Goal: Information Seeking & Learning: Learn about a topic

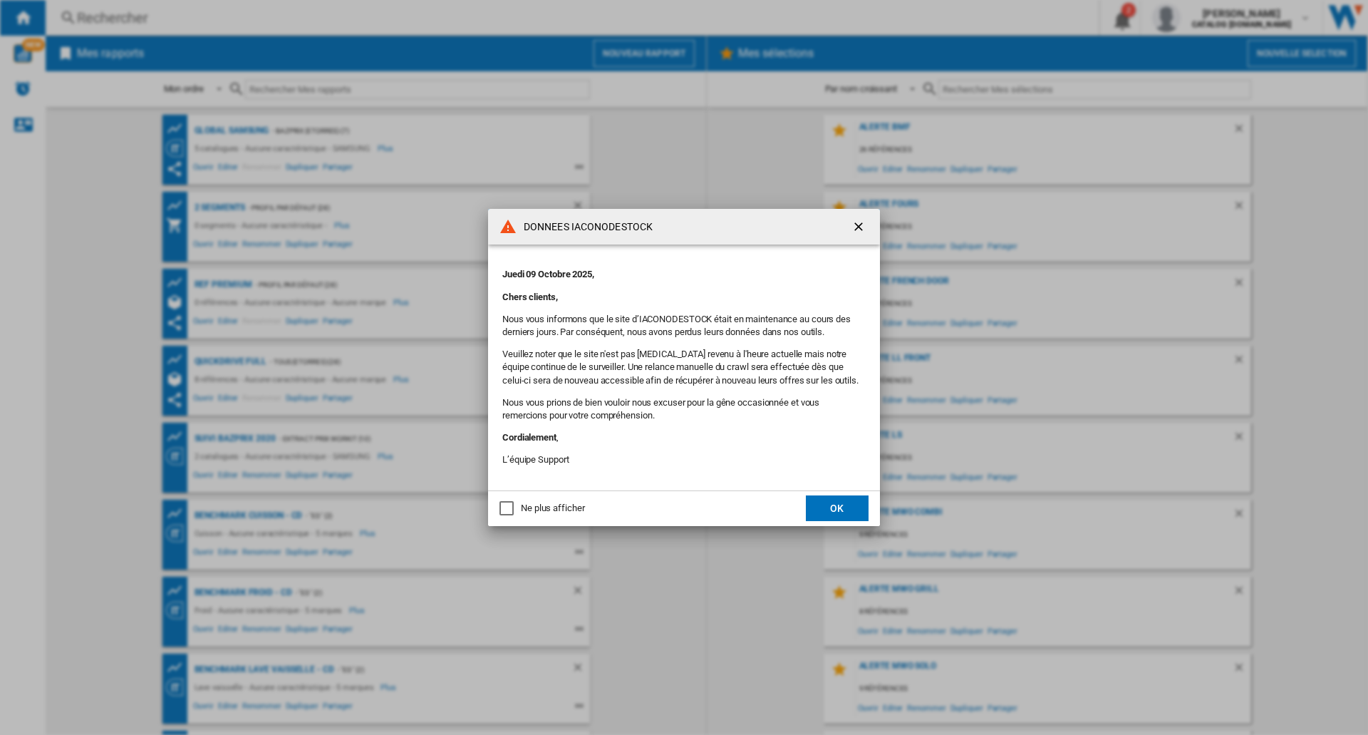
click at [841, 506] on button "OK" at bounding box center [837, 508] width 63 height 26
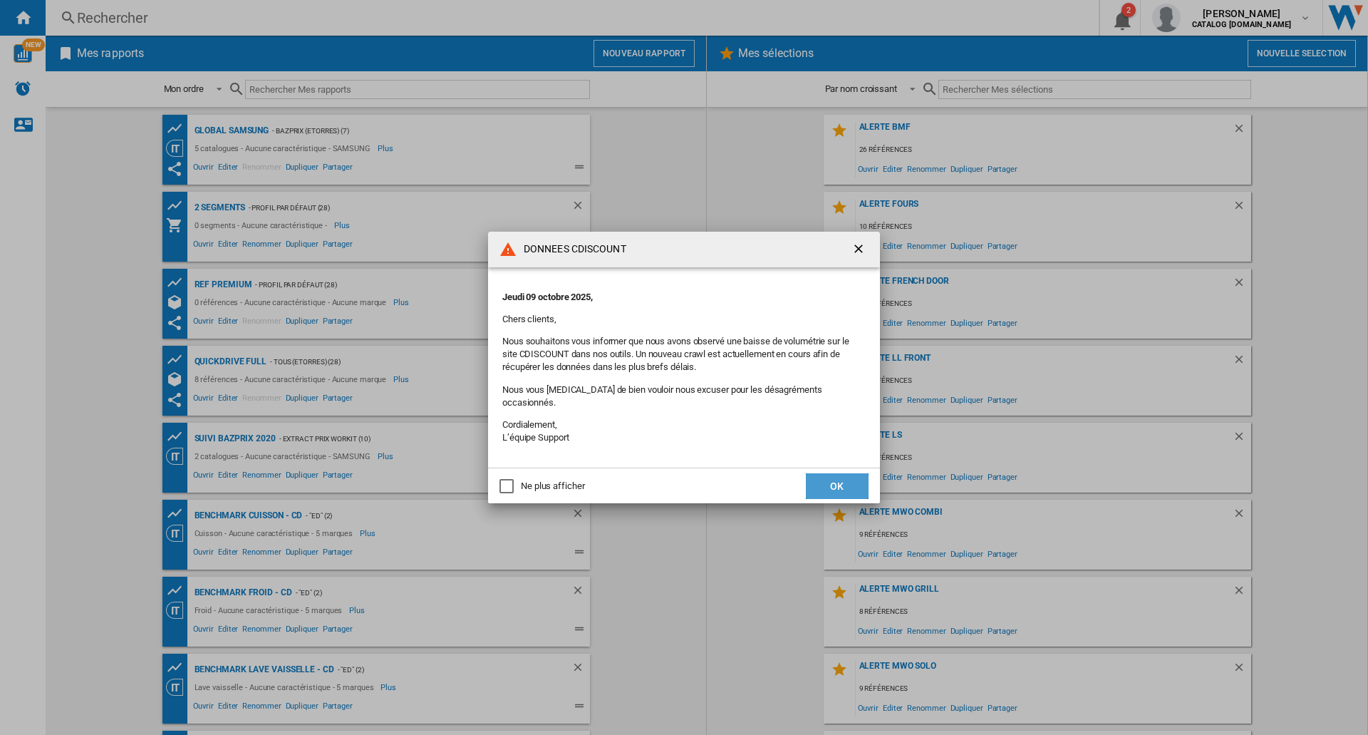
click at [830, 476] on button "OK" at bounding box center [837, 486] width 63 height 26
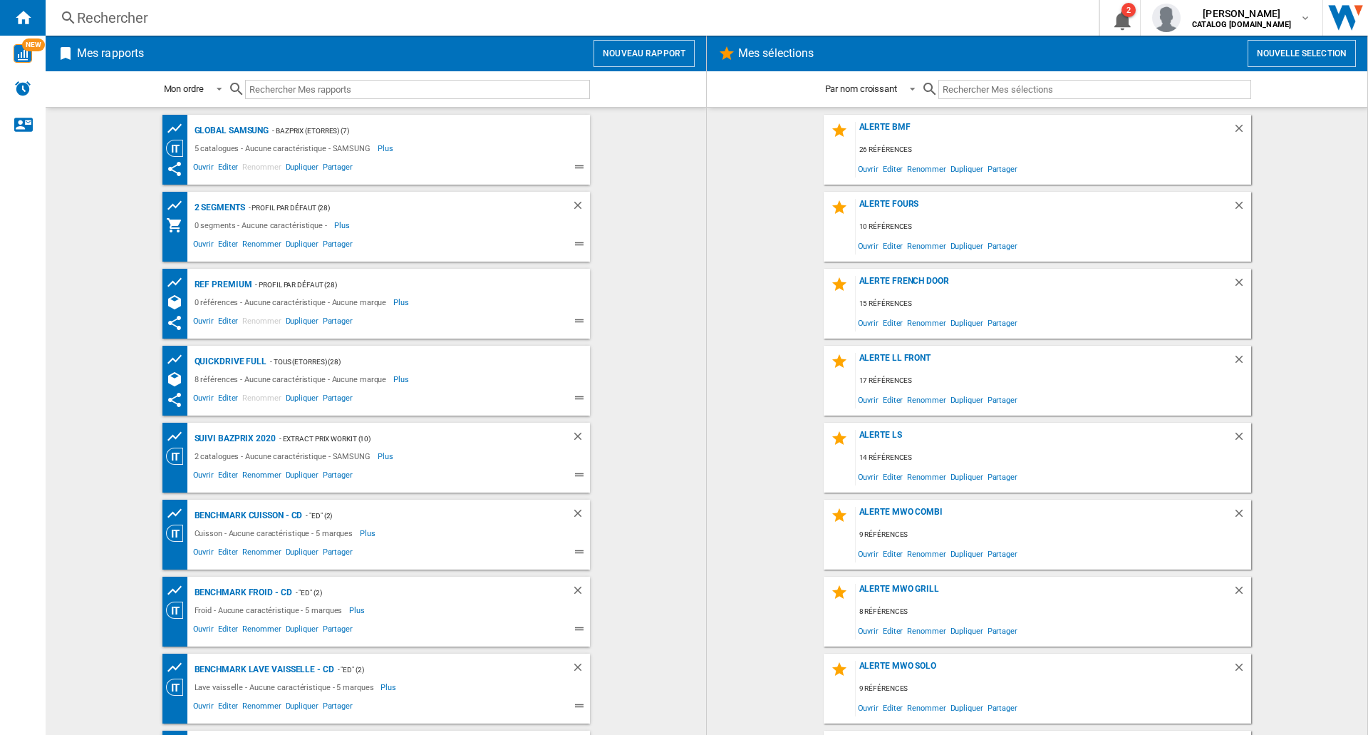
click at [251, 21] on div "Rechercher" at bounding box center [569, 18] width 985 height 20
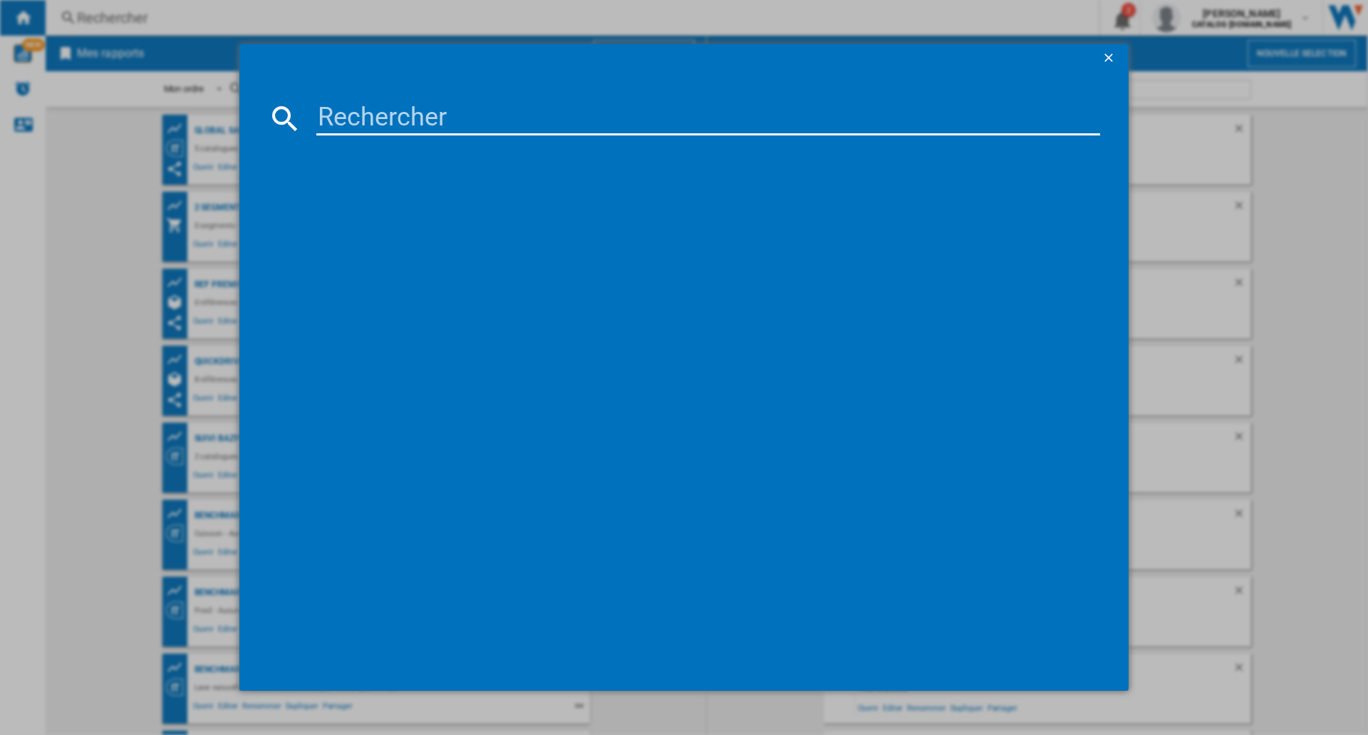
click at [370, 113] on input at bounding box center [708, 118] width 784 height 34
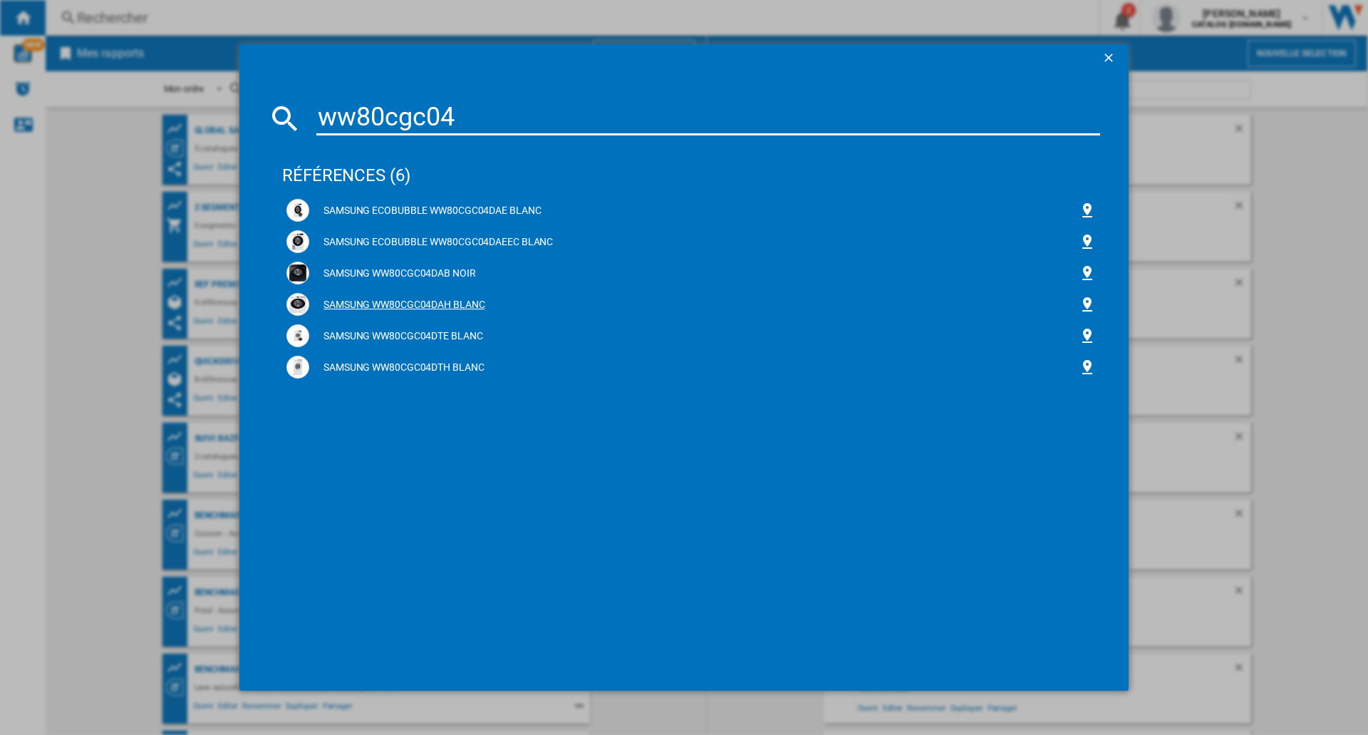
type input "ww80cgc04"
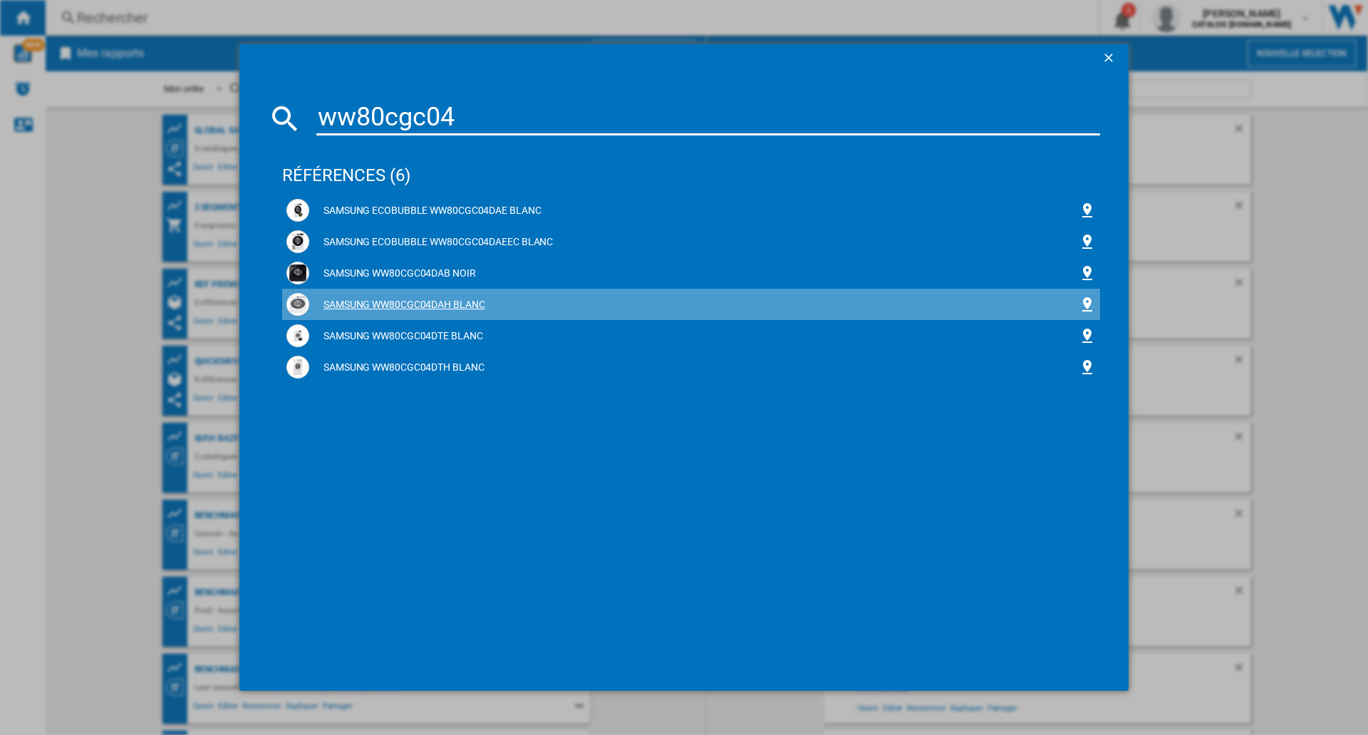
click at [407, 303] on div "SAMSUNG WW80CGC04DAH BLANC" at bounding box center [693, 305] width 769 height 14
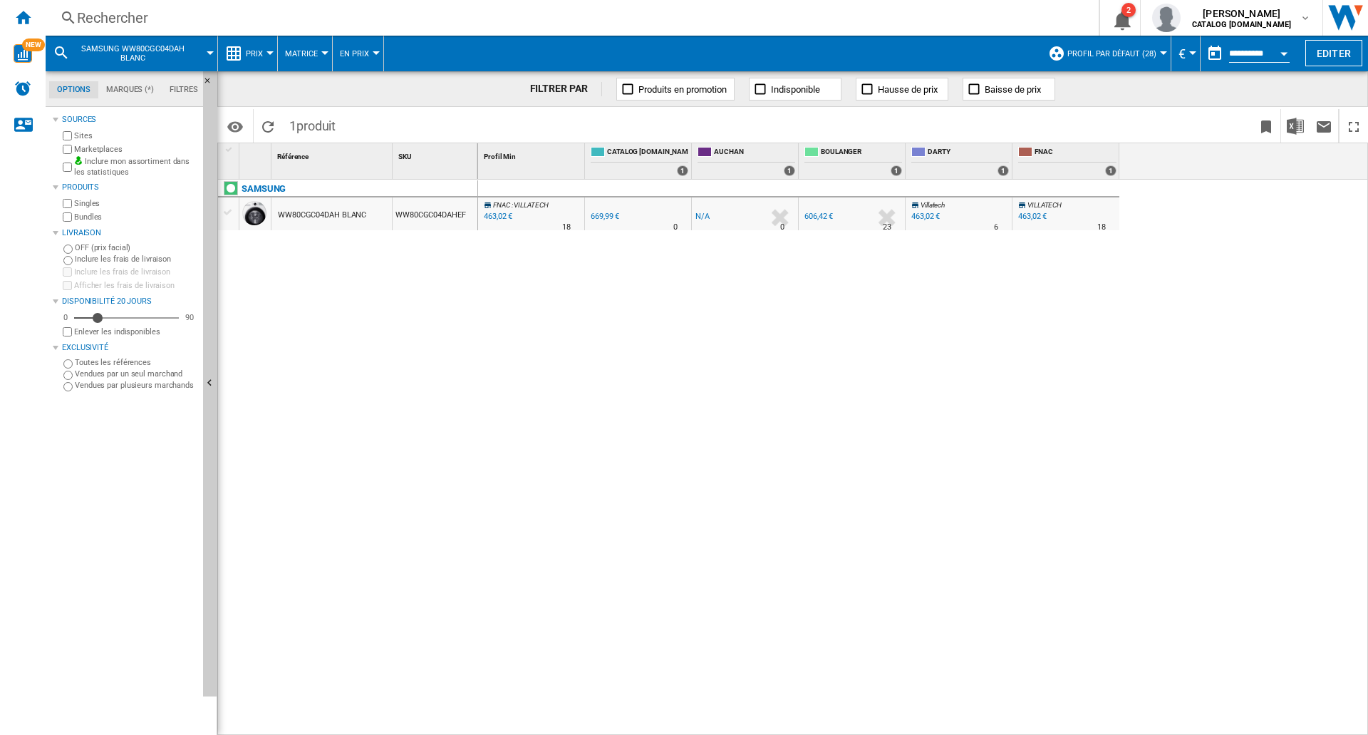
click at [352, 216] on div "WW80CGC04DAH BLANC" at bounding box center [322, 215] width 88 height 33
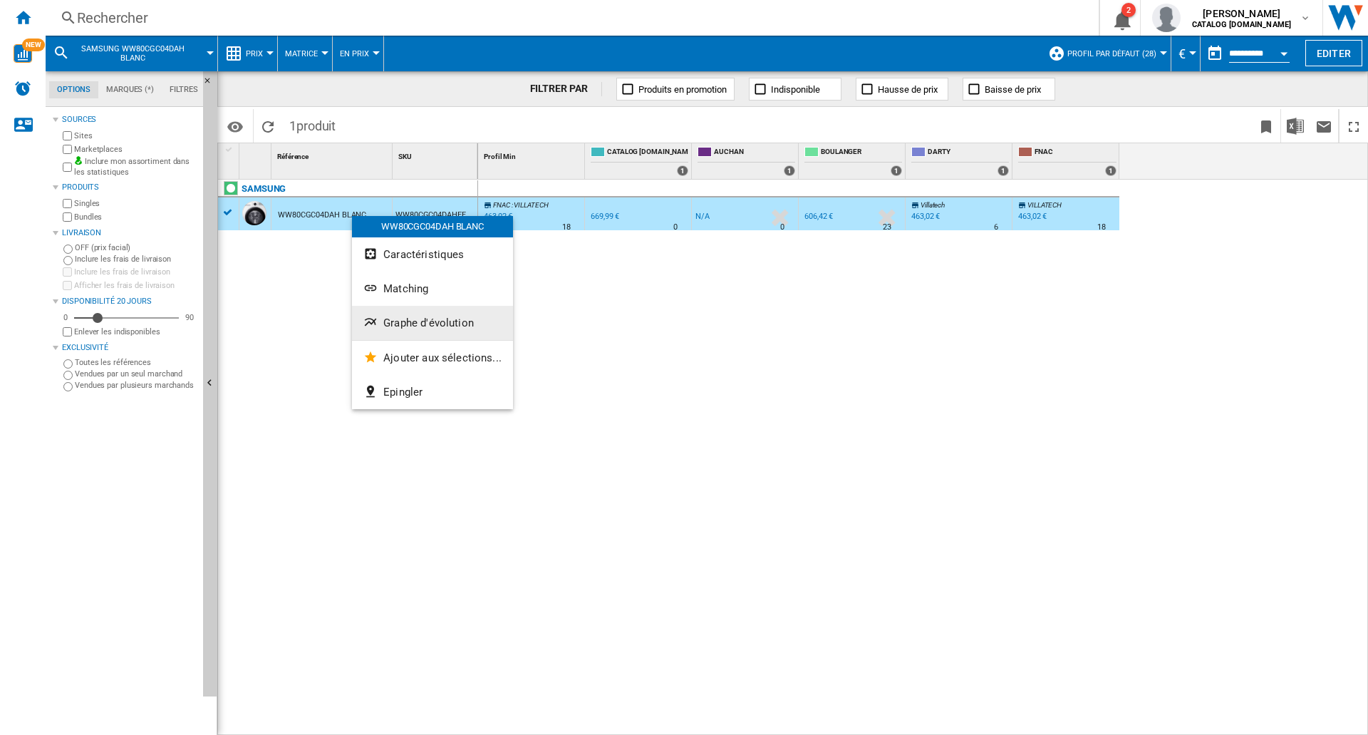
click at [416, 316] on button "Graphe d'évolution" at bounding box center [432, 323] width 161 height 34
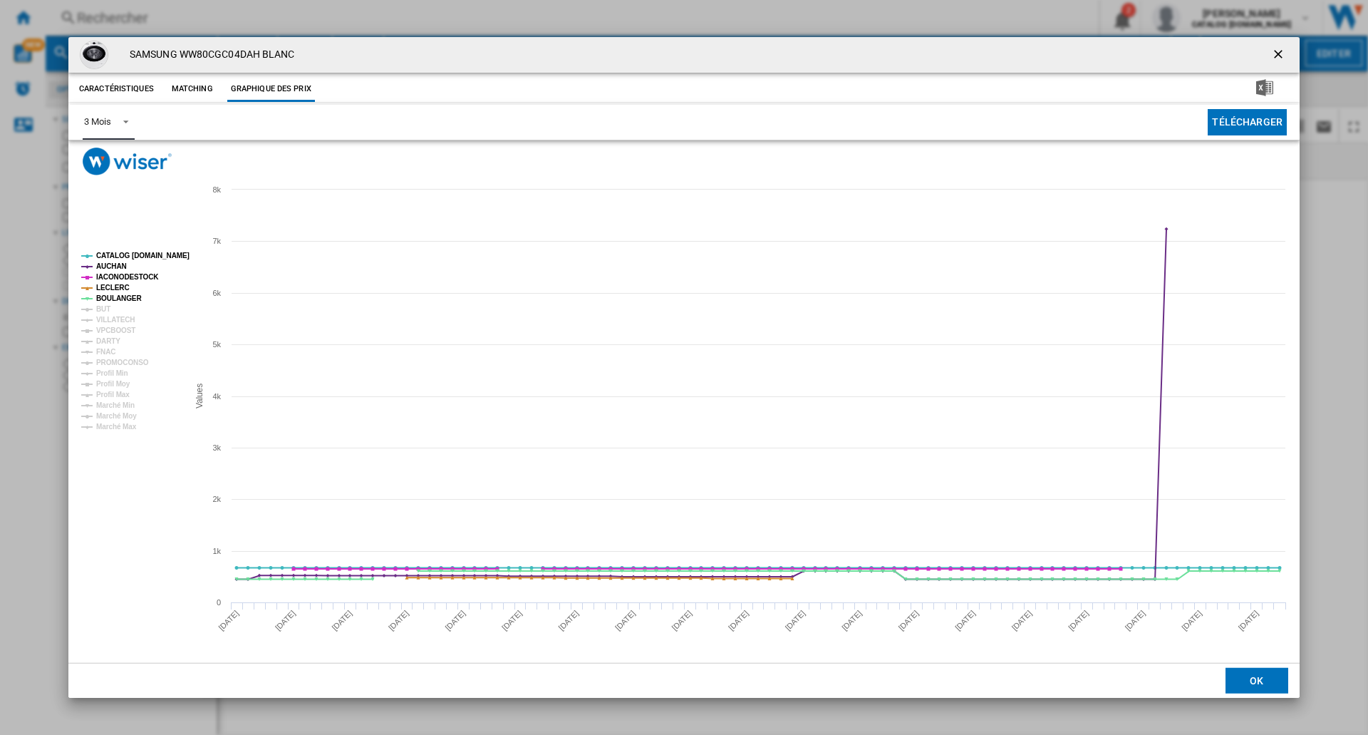
click at [112, 131] on md-select-value "3 Mois" at bounding box center [109, 122] width 52 height 35
click at [114, 157] on md-option "6 Mois" at bounding box center [121, 157] width 97 height 34
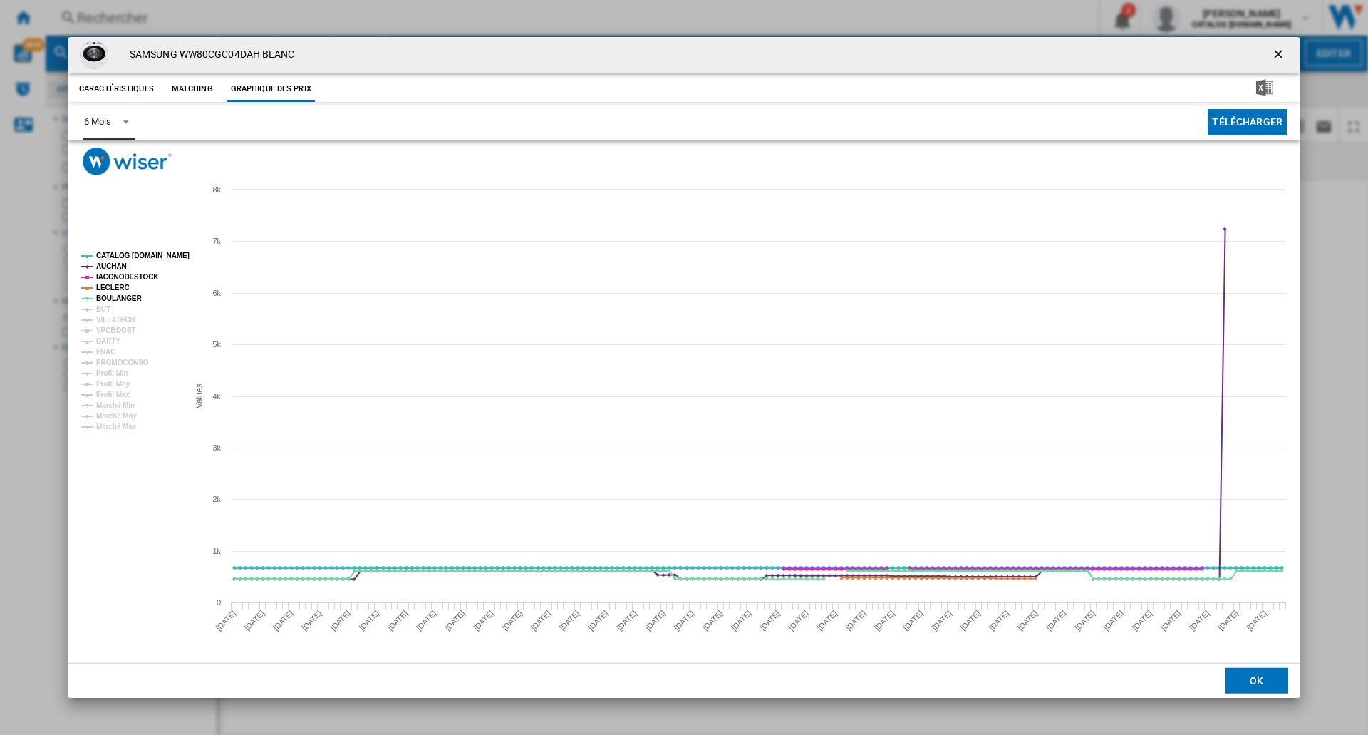
click at [130, 254] on tspan "CATALOG [DOMAIN_NAME]" at bounding box center [142, 255] width 93 height 8
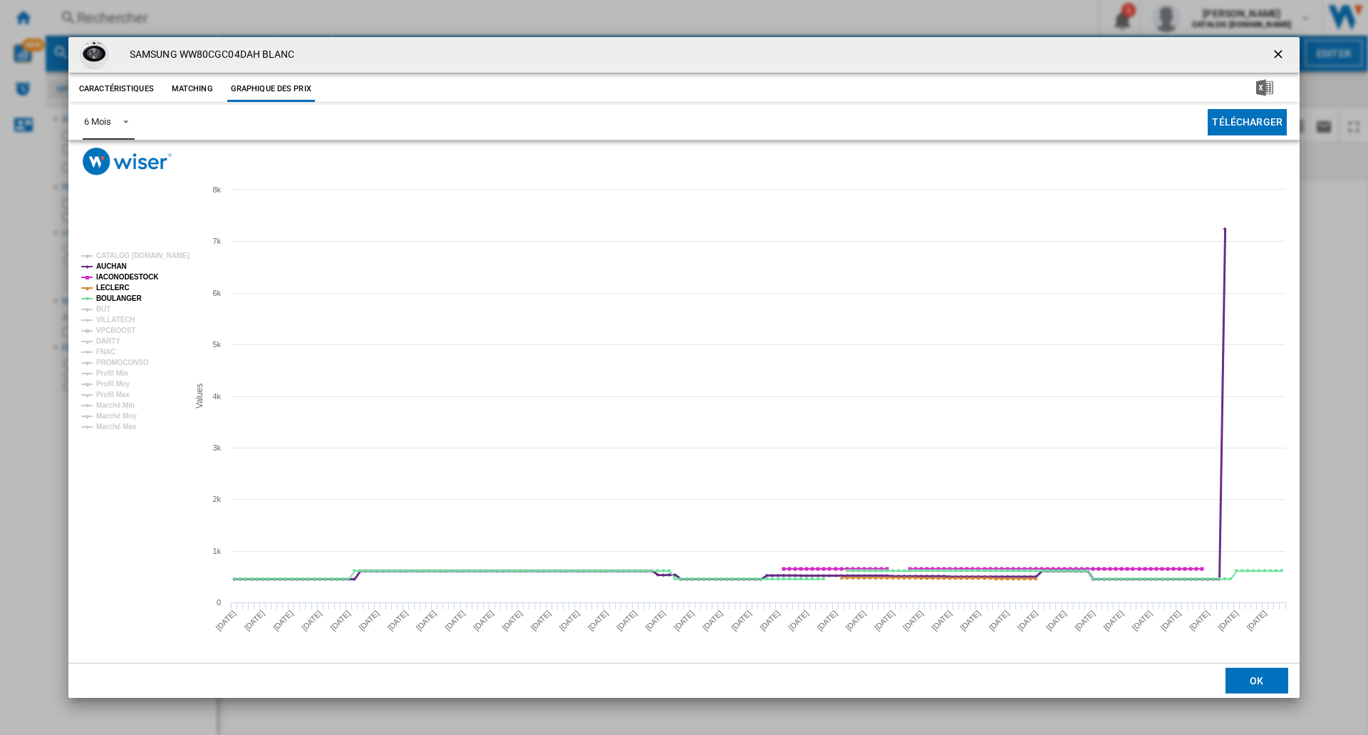
click at [114, 262] on tspan "AUCHAN" at bounding box center [111, 266] width 31 height 8
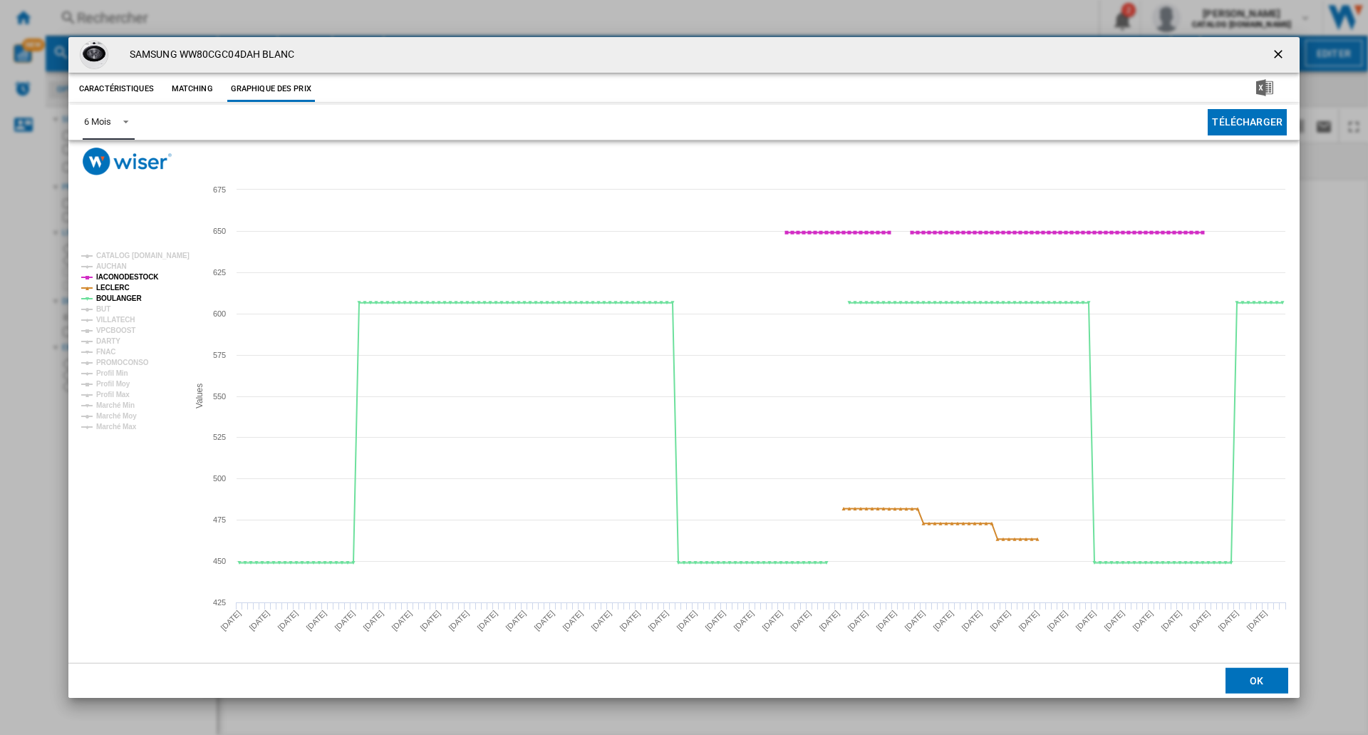
click at [120, 276] on tspan "IACONODESTOCK" at bounding box center [127, 277] width 63 height 8
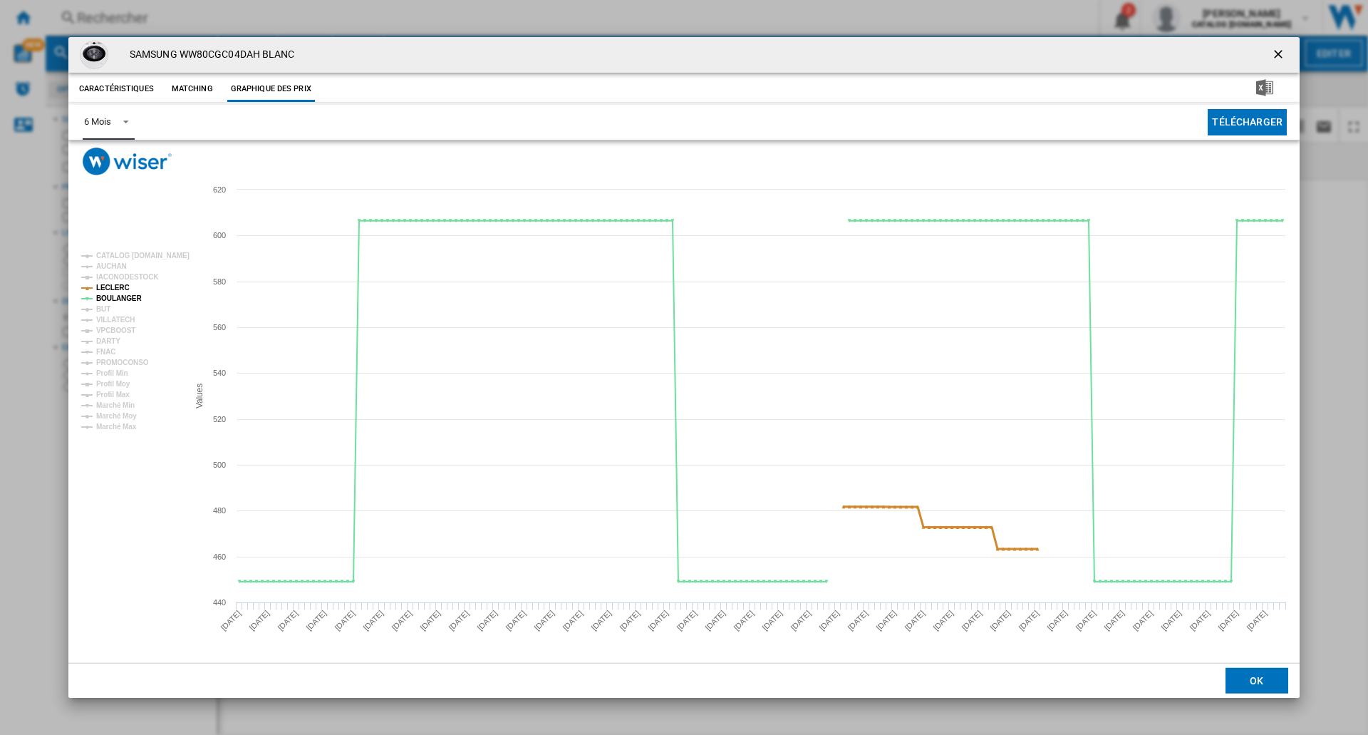
click at [113, 289] on tspan "LECLERC" at bounding box center [112, 288] width 33 height 8
